Goal: Task Accomplishment & Management: Manage account settings

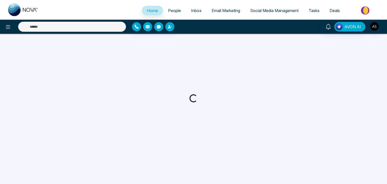
click at [379, 30] on div at bounding box center [374, 27] width 9 height 10
click at [374, 26] on img "button" at bounding box center [374, 26] width 9 height 9
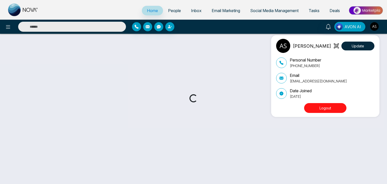
click at [374, 26] on div "[PERSON_NAME] Update Personal Number [PHONE_NUMBER] Email [EMAIL_ADDRESS][DOMAI…" at bounding box center [193, 92] width 387 height 184
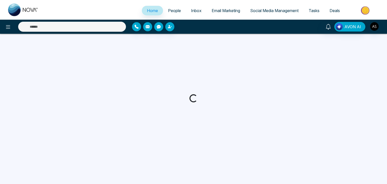
select select "*"
click at [378, 23] on button "button" at bounding box center [374, 26] width 9 height 9
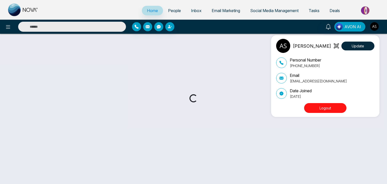
click at [332, 110] on button "Logout" at bounding box center [325, 108] width 42 height 10
